Goal: Check status: Check status

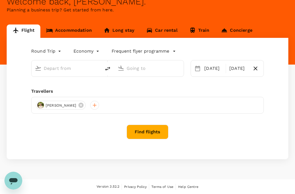
type input "oneway"
type input "Singapore Changi (SIN)"
type input "Soekarno-Hatta Intl (CGK)"
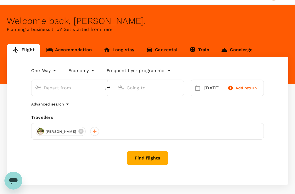
scroll to position [11, 0]
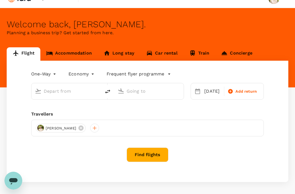
type input "Singapore Changi (SIN)"
type input "Soekarno-Hatta Intl (CGK)"
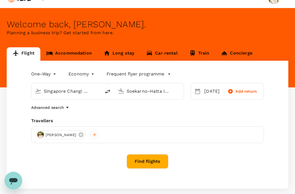
scroll to position [0, 0]
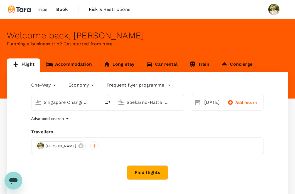
click at [66, 7] on span "Book" at bounding box center [62, 9] width 12 height 7
click at [44, 10] on span "Trips" at bounding box center [42, 9] width 11 height 7
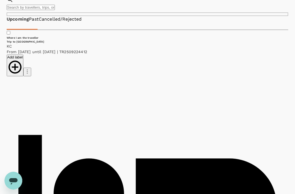
scroll to position [35, 0]
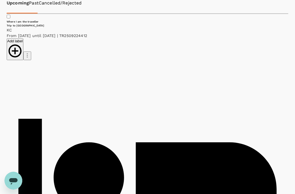
scroll to position [51, 0]
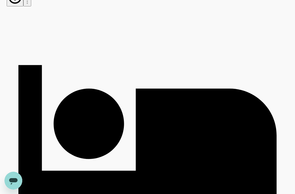
scroll to position [102, 0]
